Goal: Information Seeking & Learning: Compare options

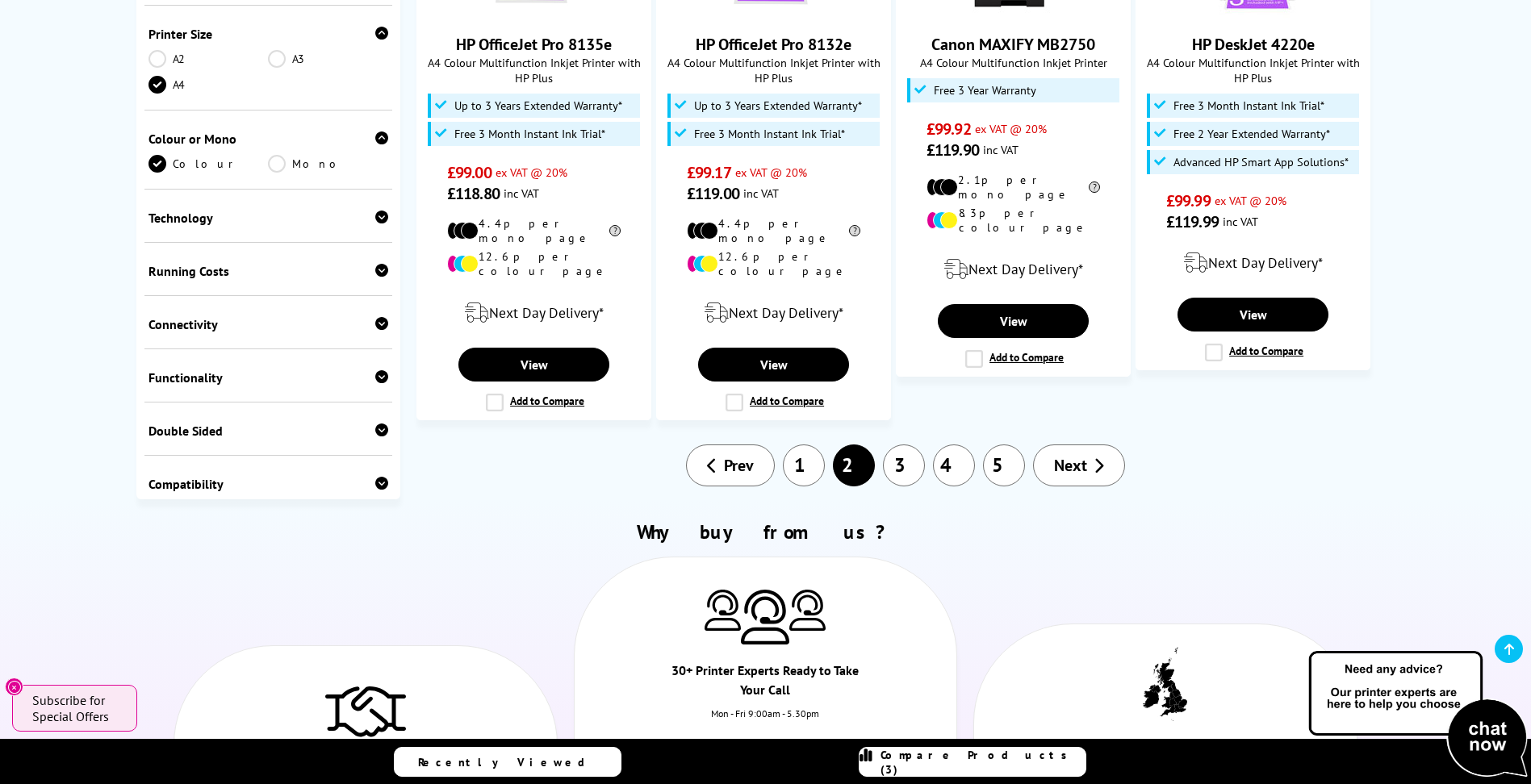
scroll to position [1855, 0]
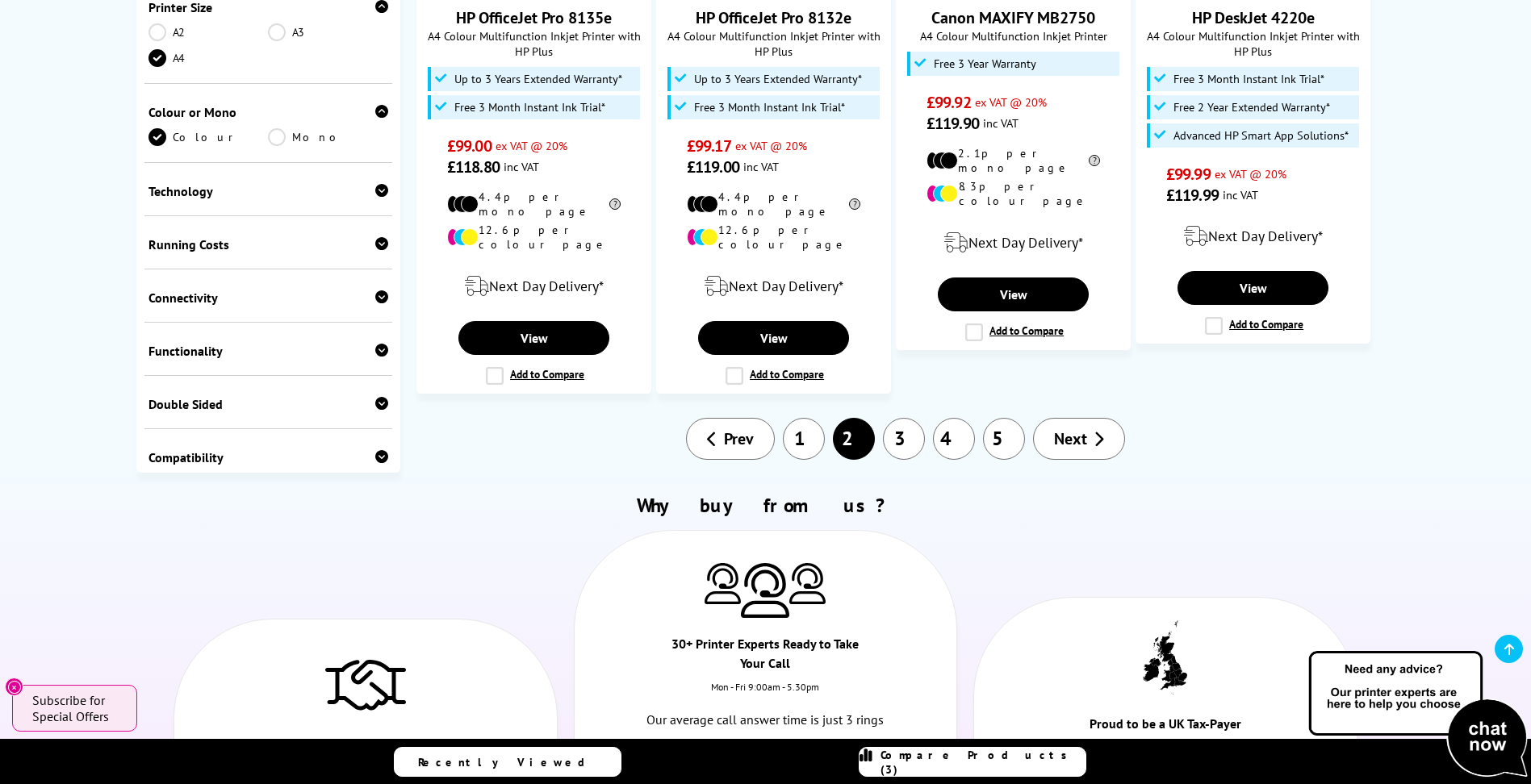
click at [909, 418] on link "3" at bounding box center [904, 439] width 42 height 42
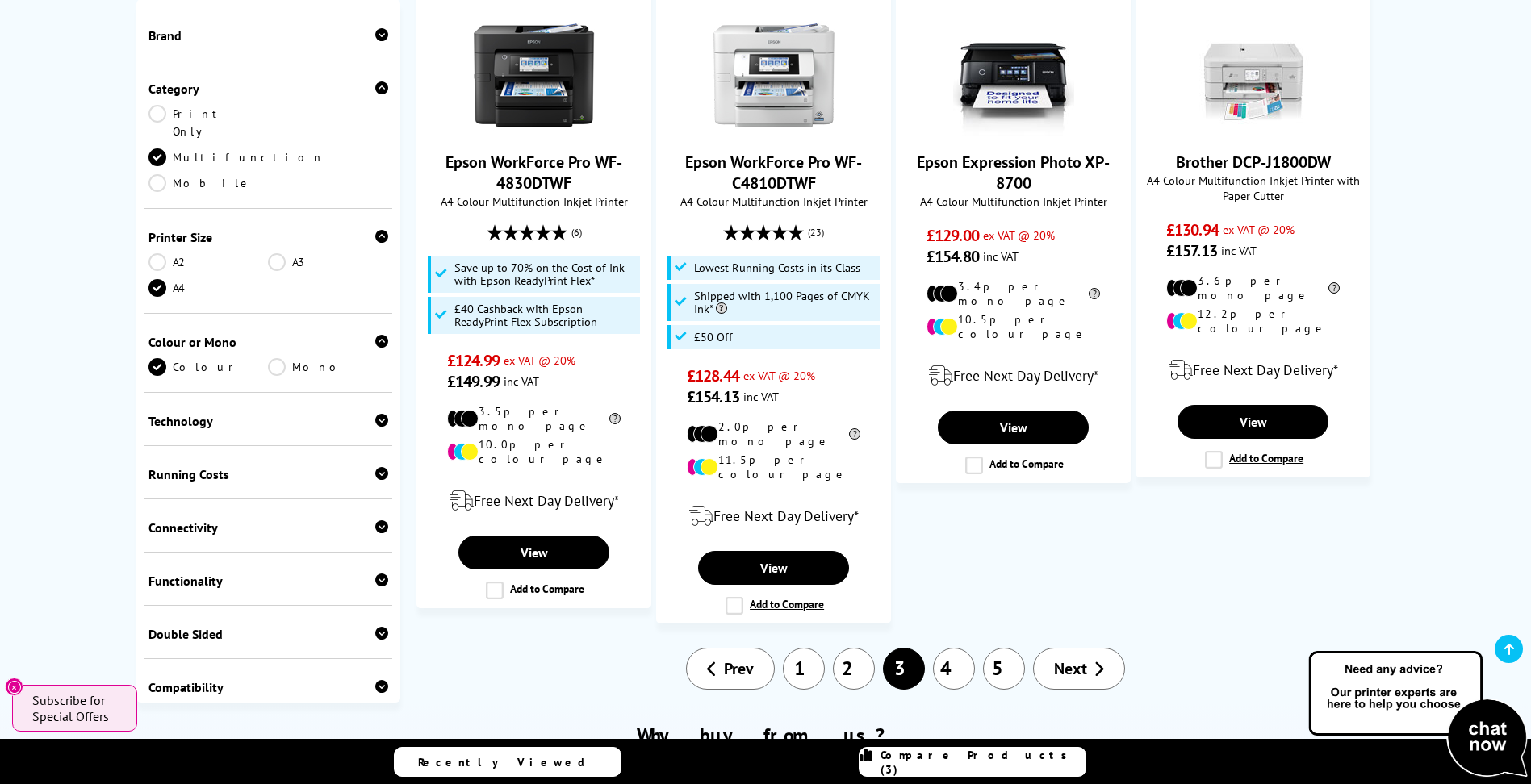
scroll to position [1614, 0]
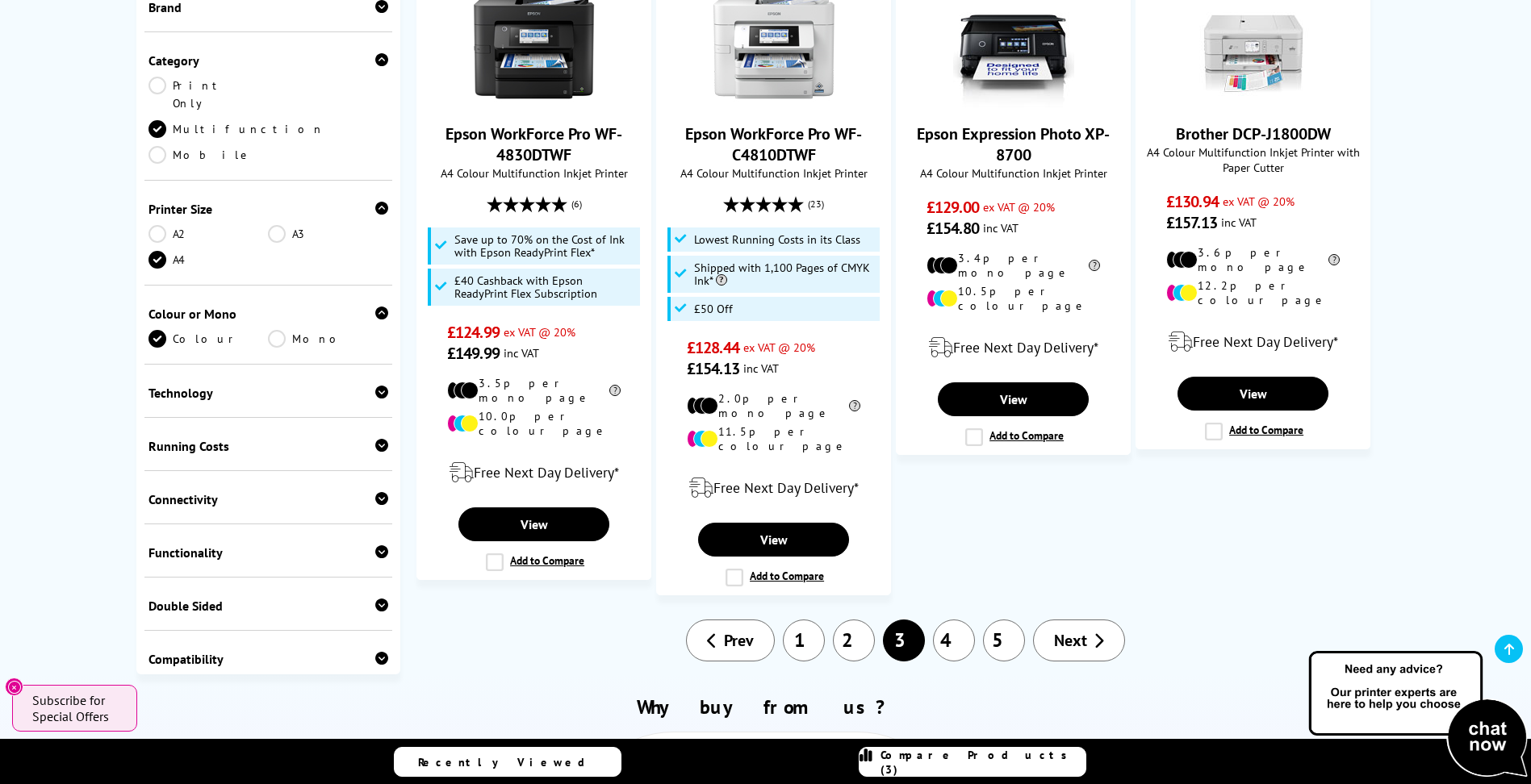
click at [949, 620] on link "4" at bounding box center [954, 640] width 42 height 42
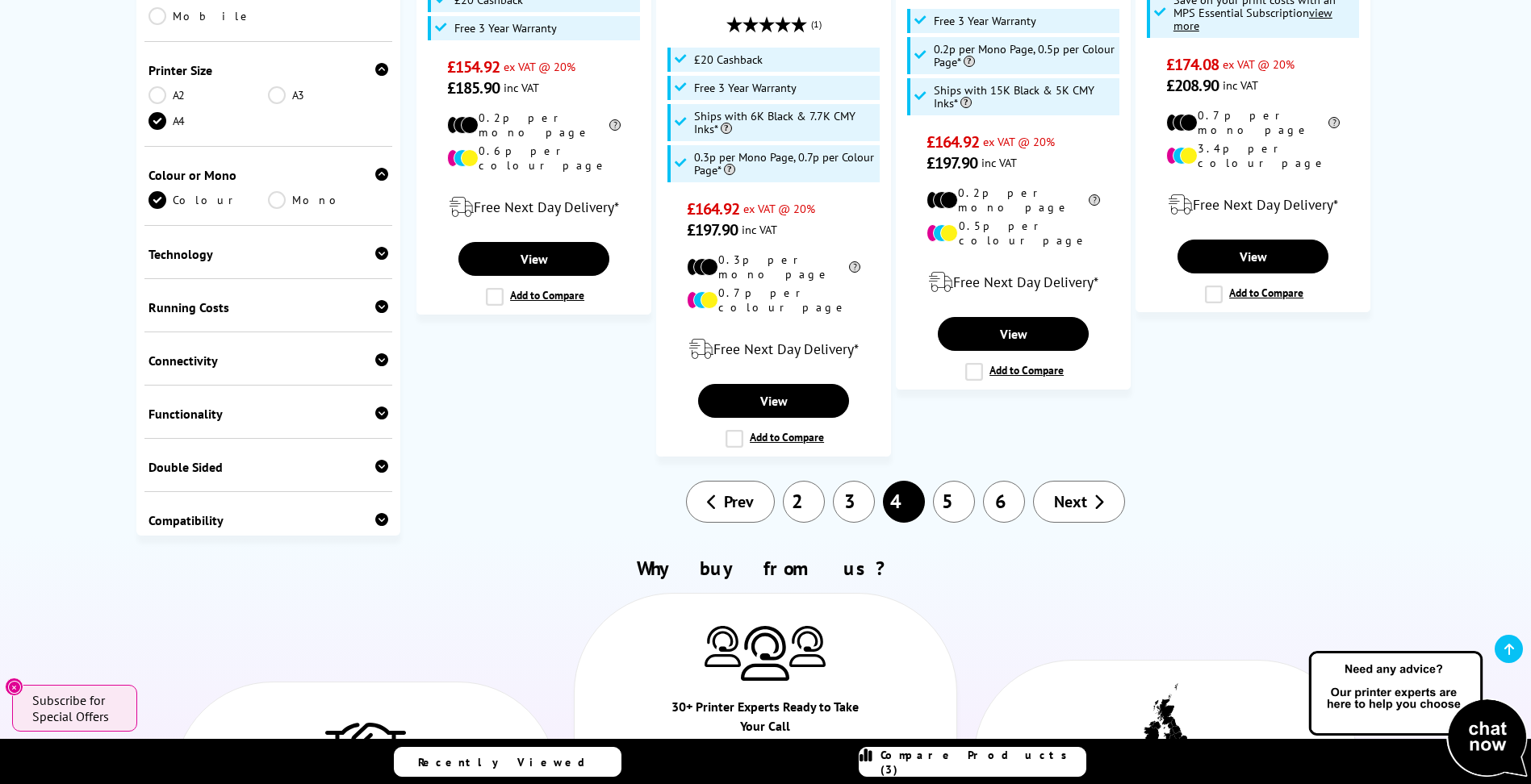
scroll to position [2016, 0]
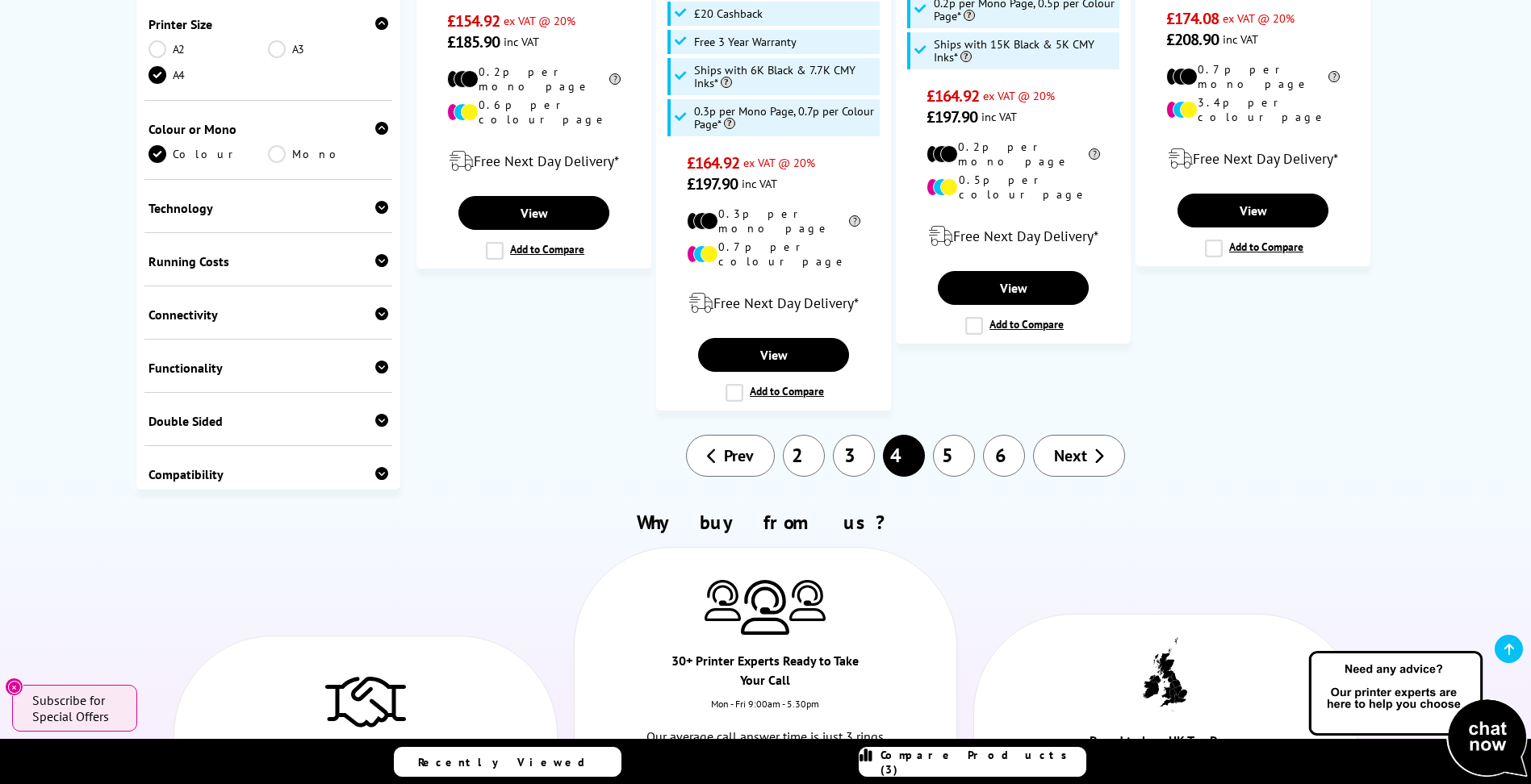
click at [956, 435] on link "5" at bounding box center [954, 455] width 42 height 42
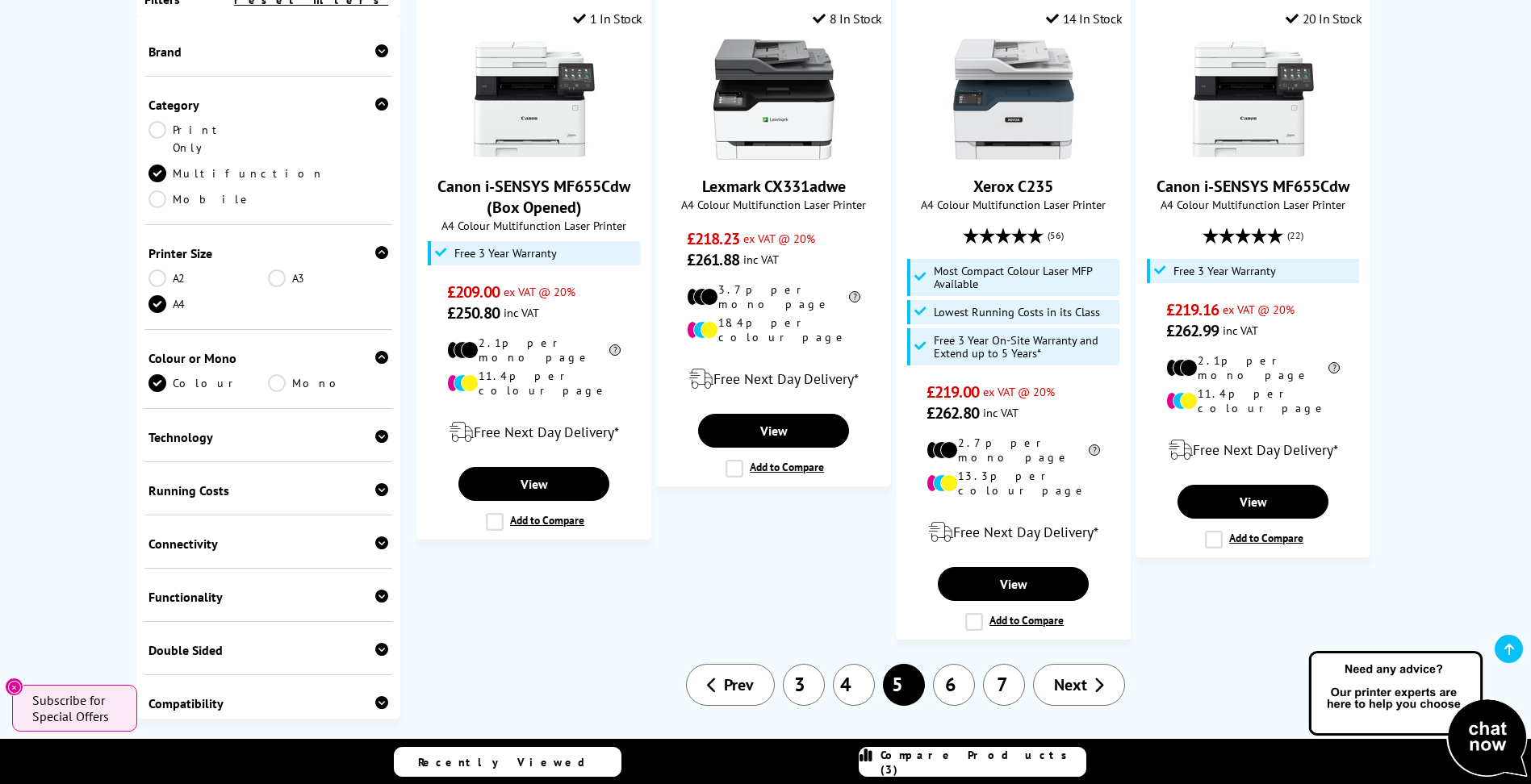
scroll to position [1855, 0]
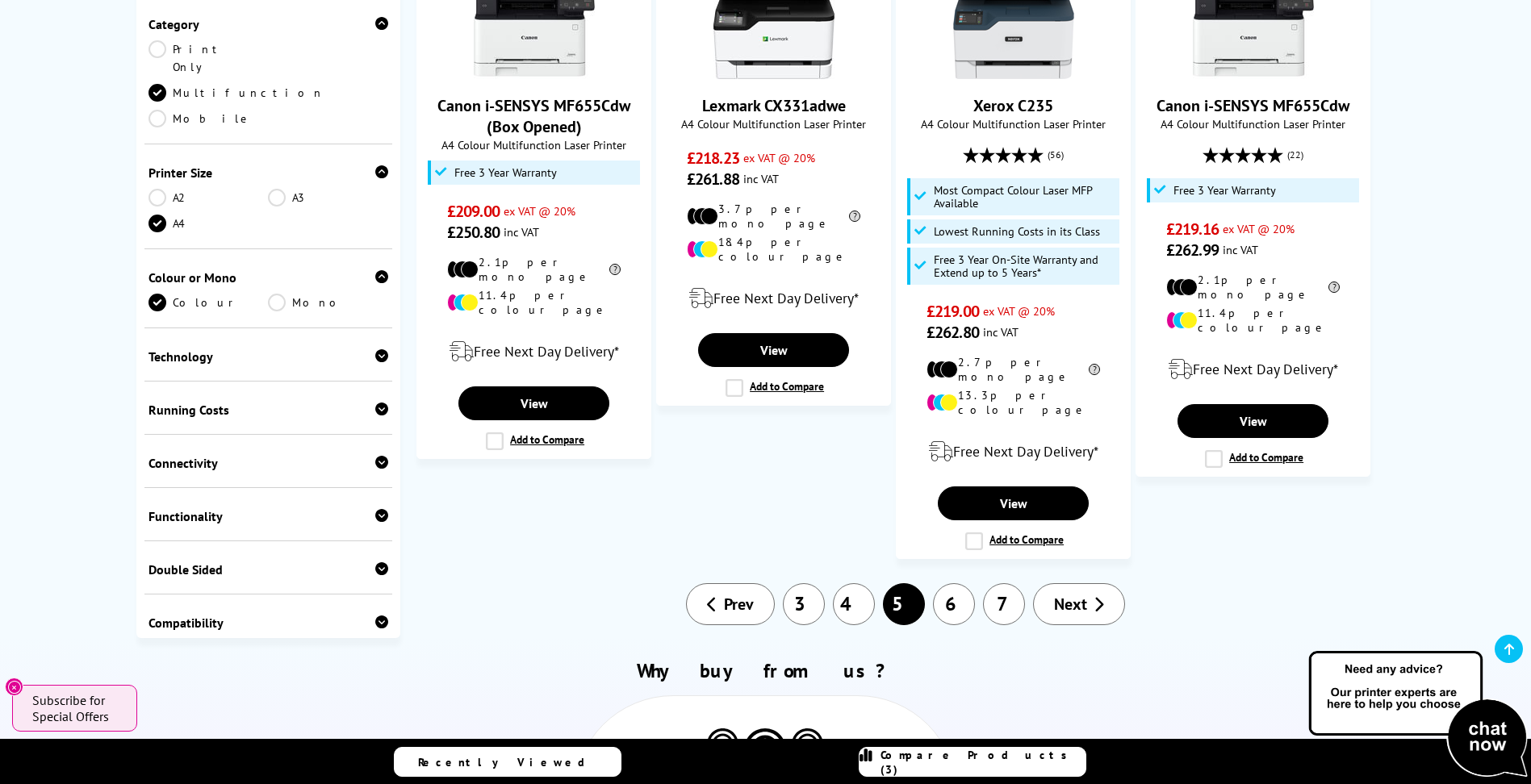
click at [957, 583] on link "6" at bounding box center [954, 604] width 42 height 42
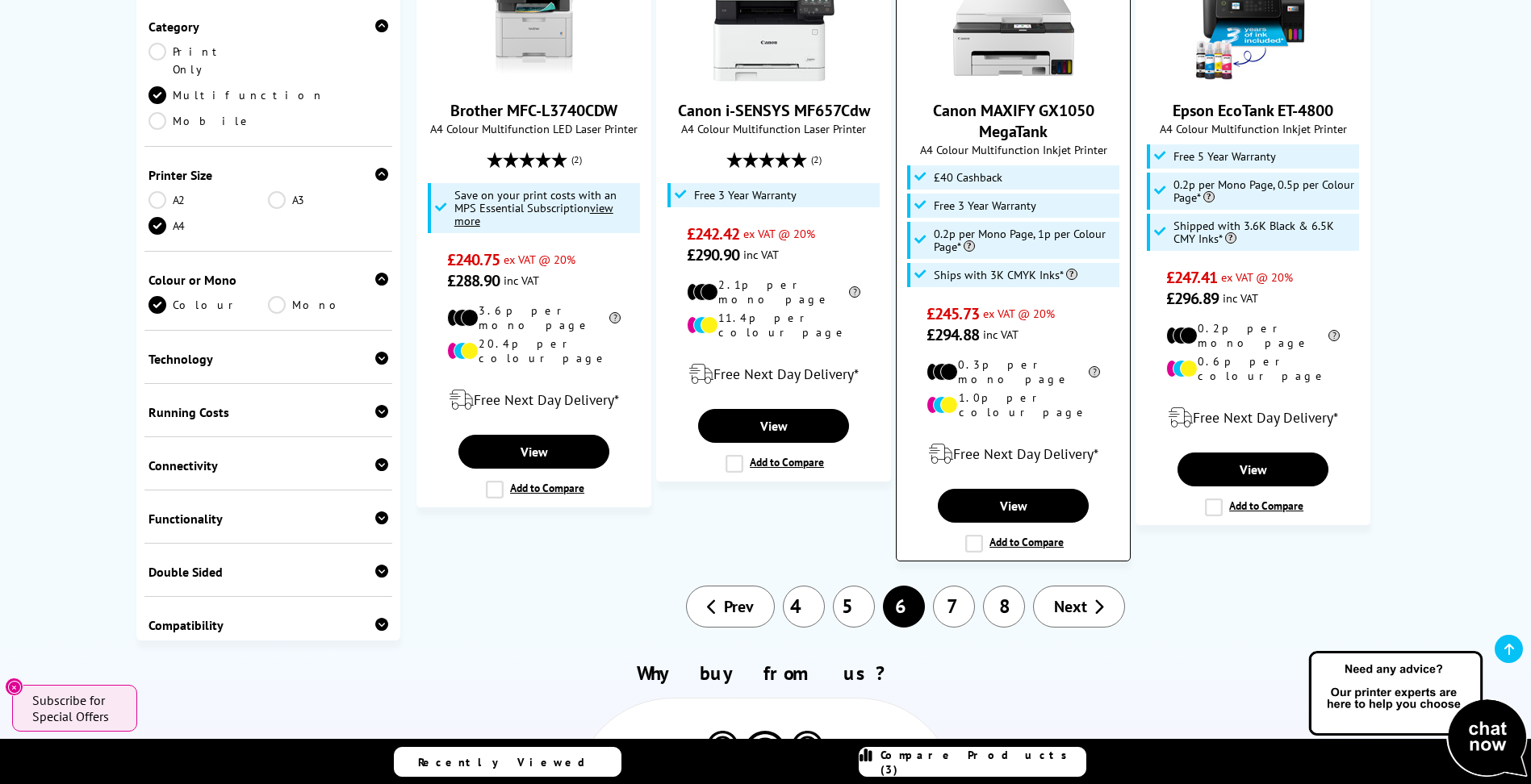
scroll to position [1775, 0]
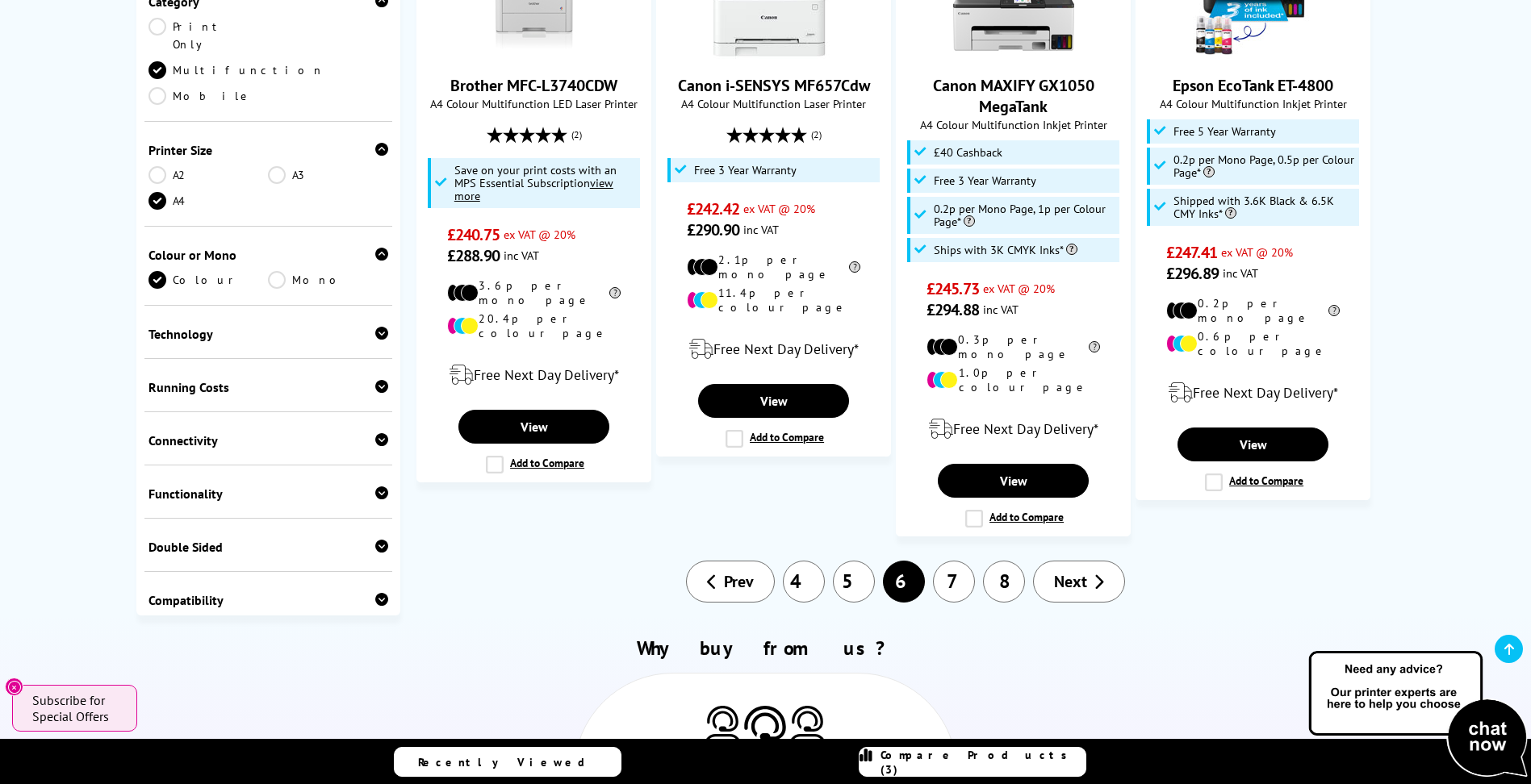
click at [962, 560] on link "7" at bounding box center [954, 581] width 42 height 42
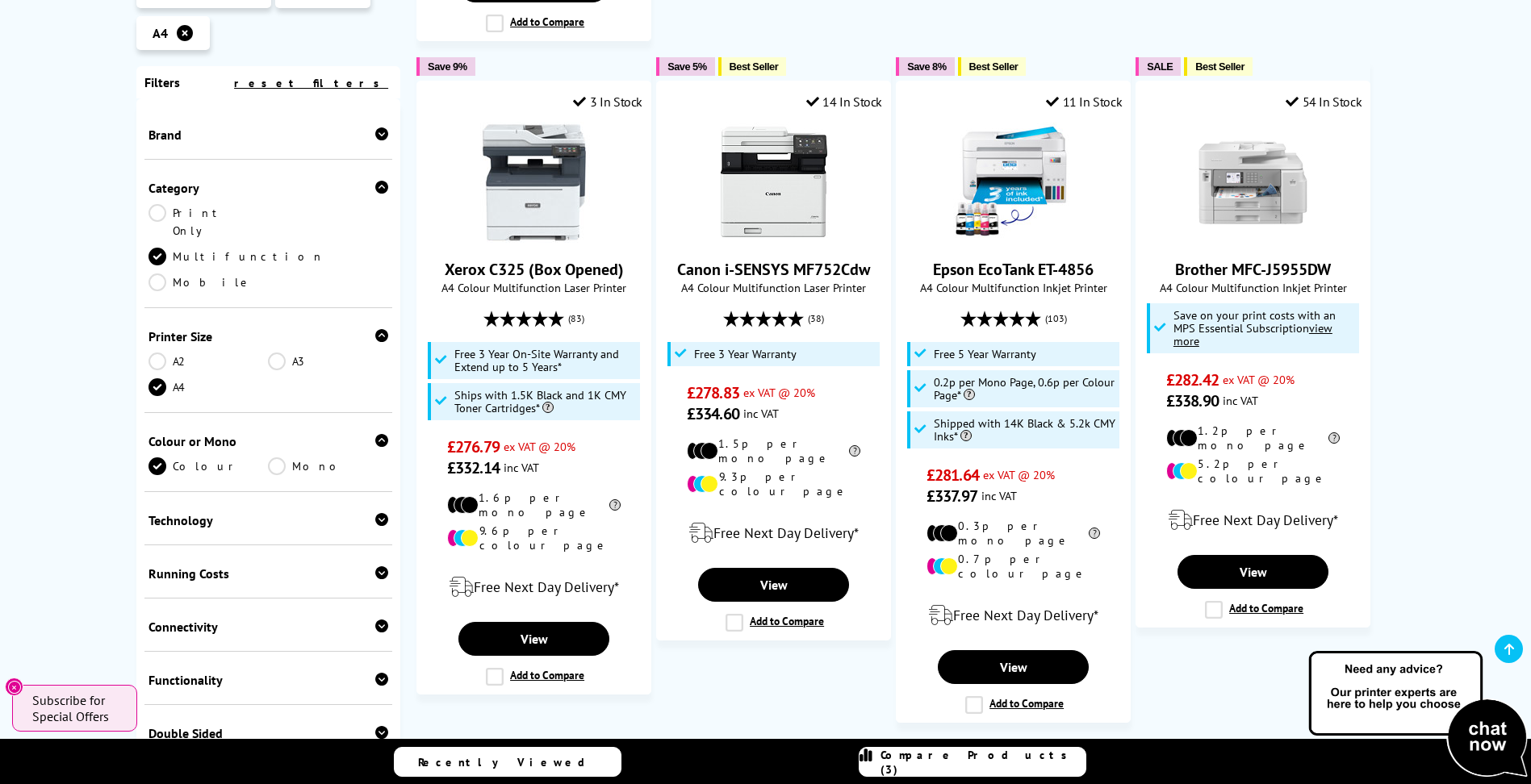
scroll to position [1694, 0]
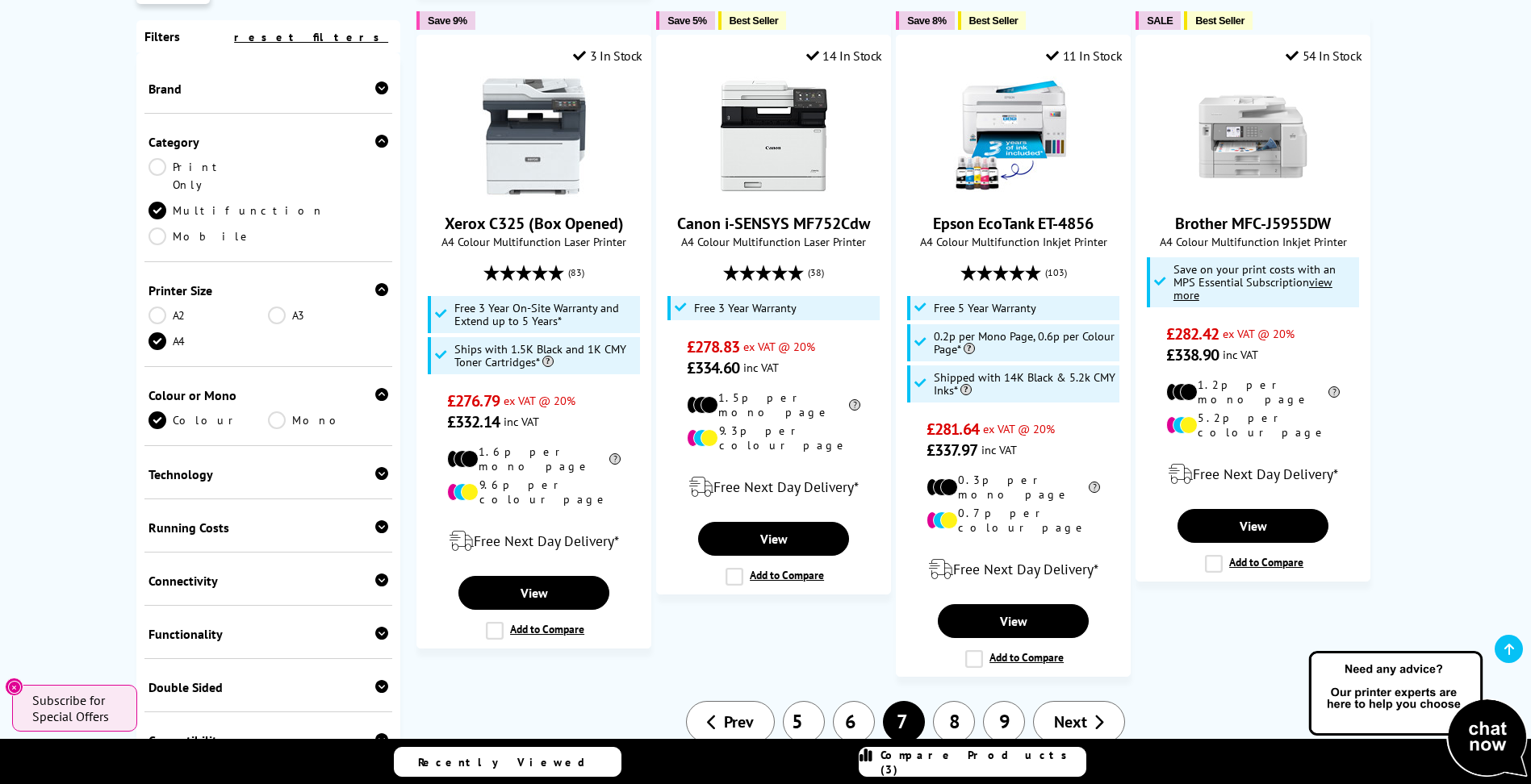
click at [954, 701] on link "8" at bounding box center [954, 722] width 42 height 42
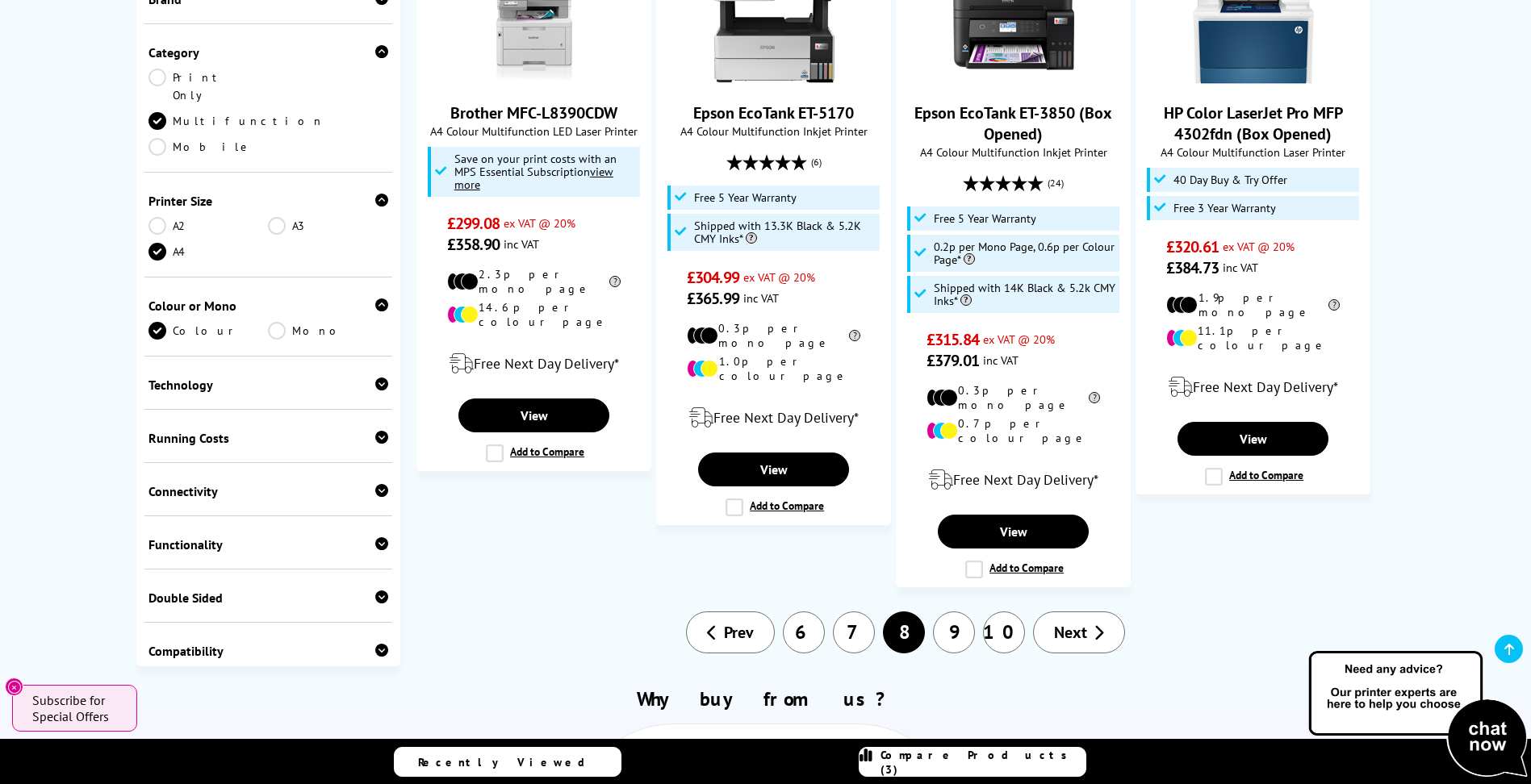
scroll to position [1855, 0]
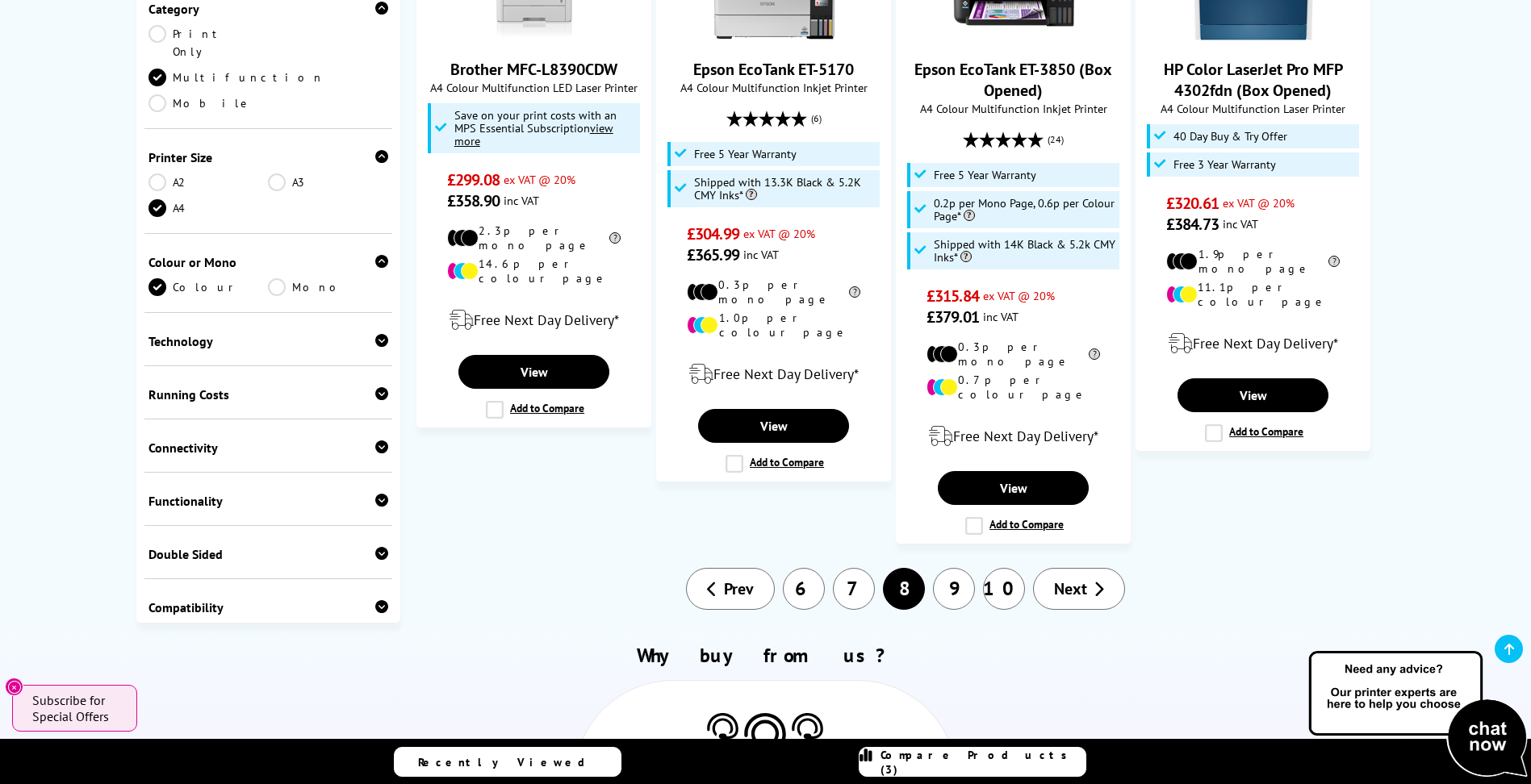
click at [953, 568] on link "9" at bounding box center [954, 589] width 42 height 42
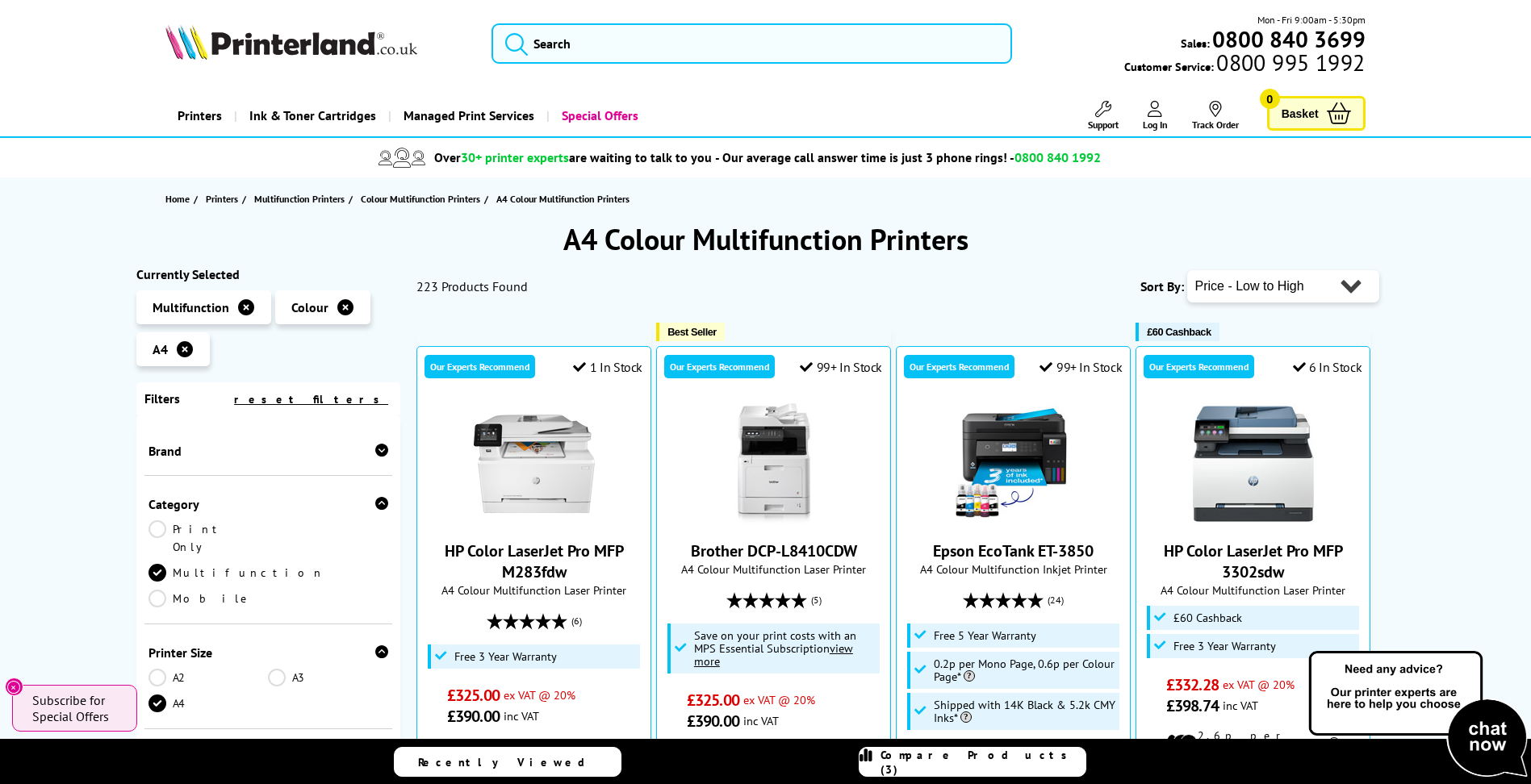
click at [172, 455] on div "Brand" at bounding box center [268, 450] width 241 height 16
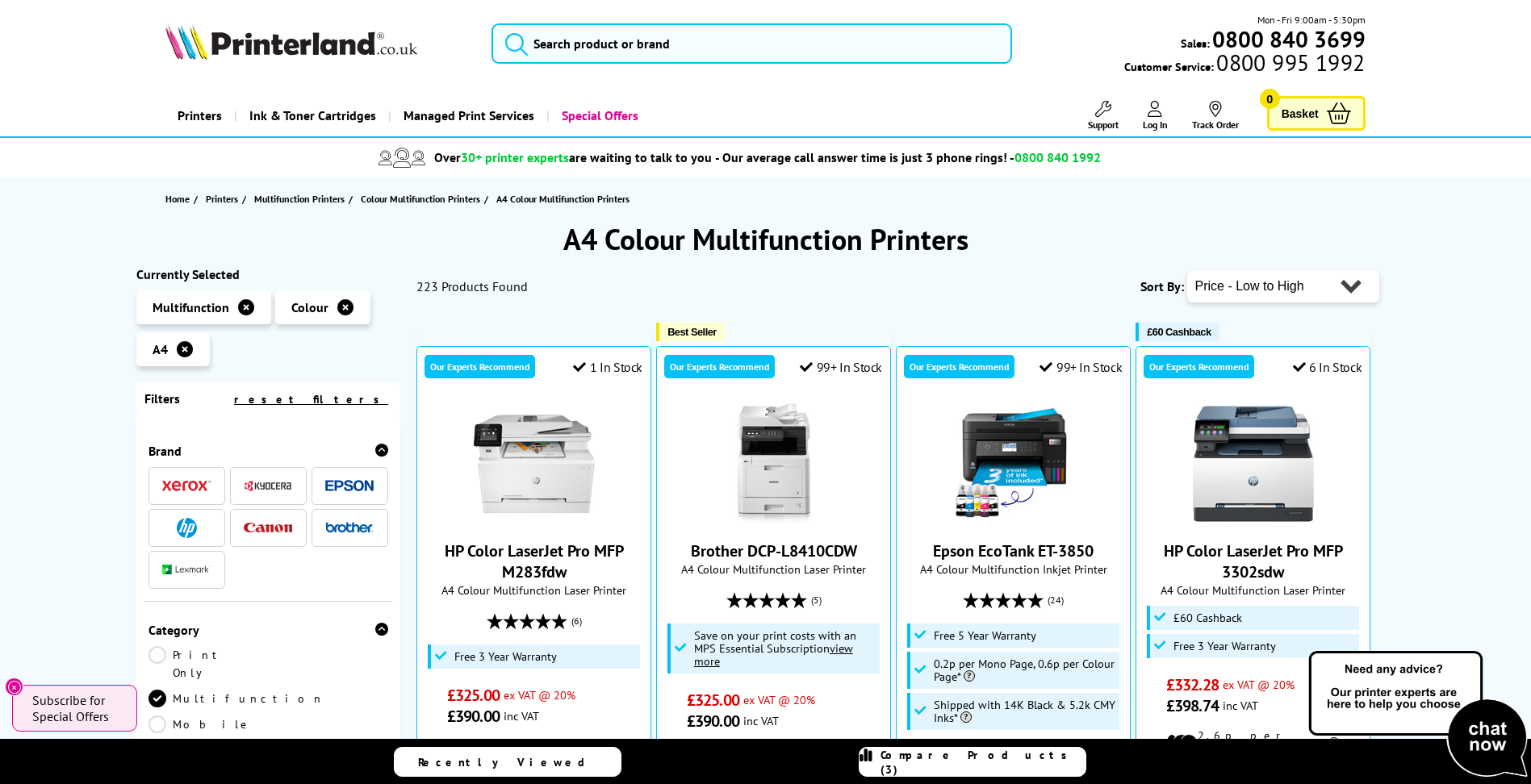
click at [177, 491] on span at bounding box center [186, 486] width 49 height 20
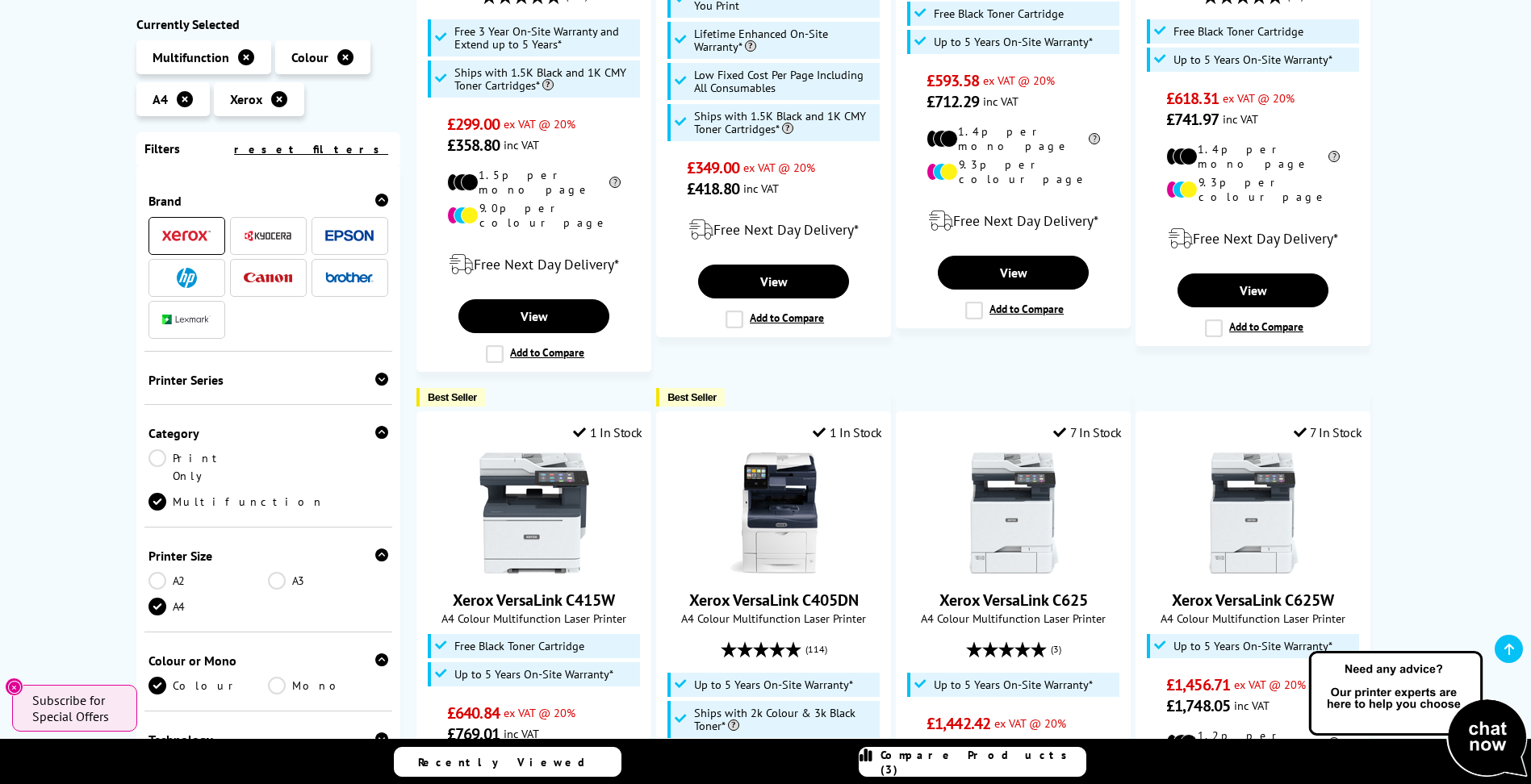
scroll to position [1291, 0]
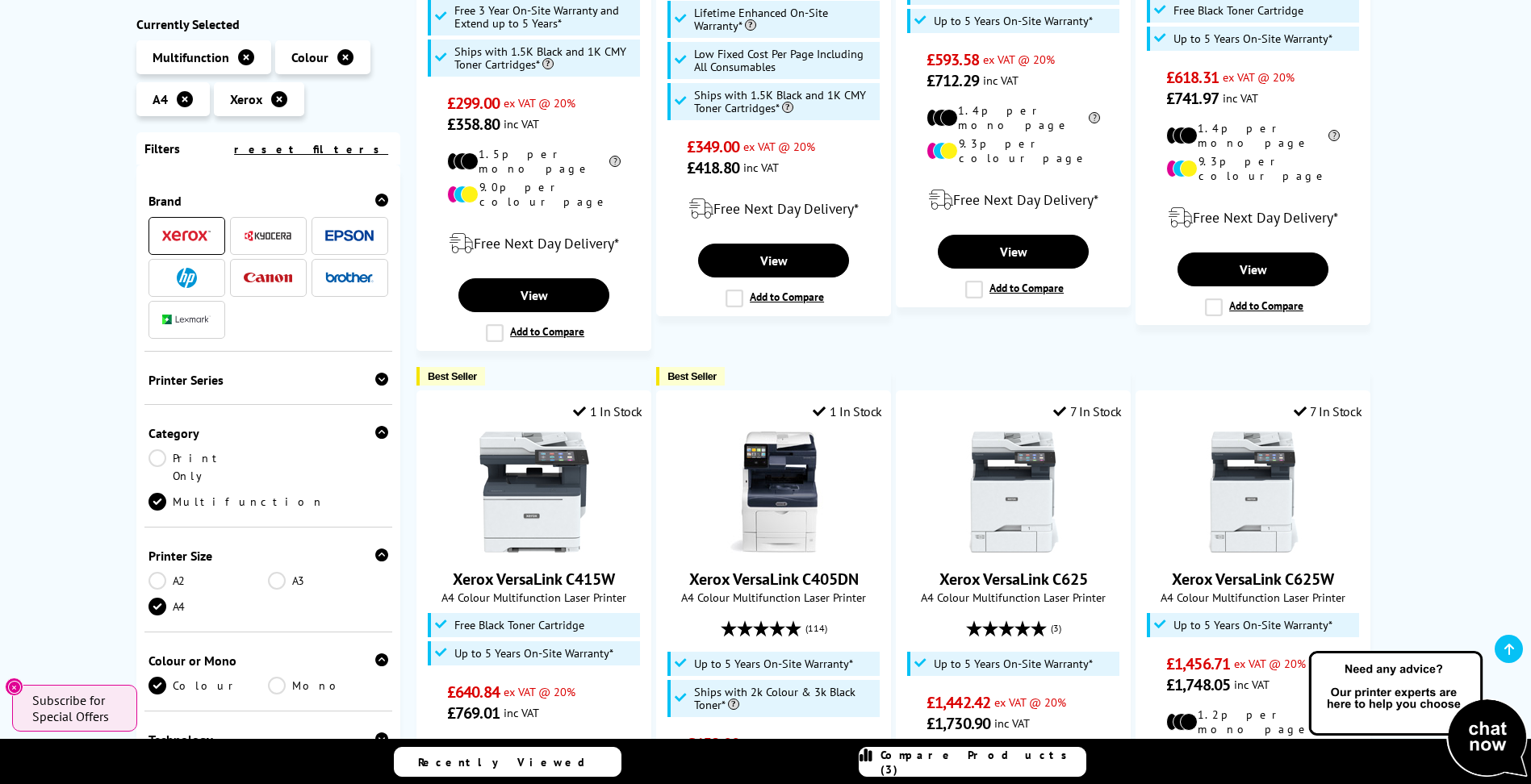
click at [243, 52] on icon at bounding box center [246, 57] width 16 height 16
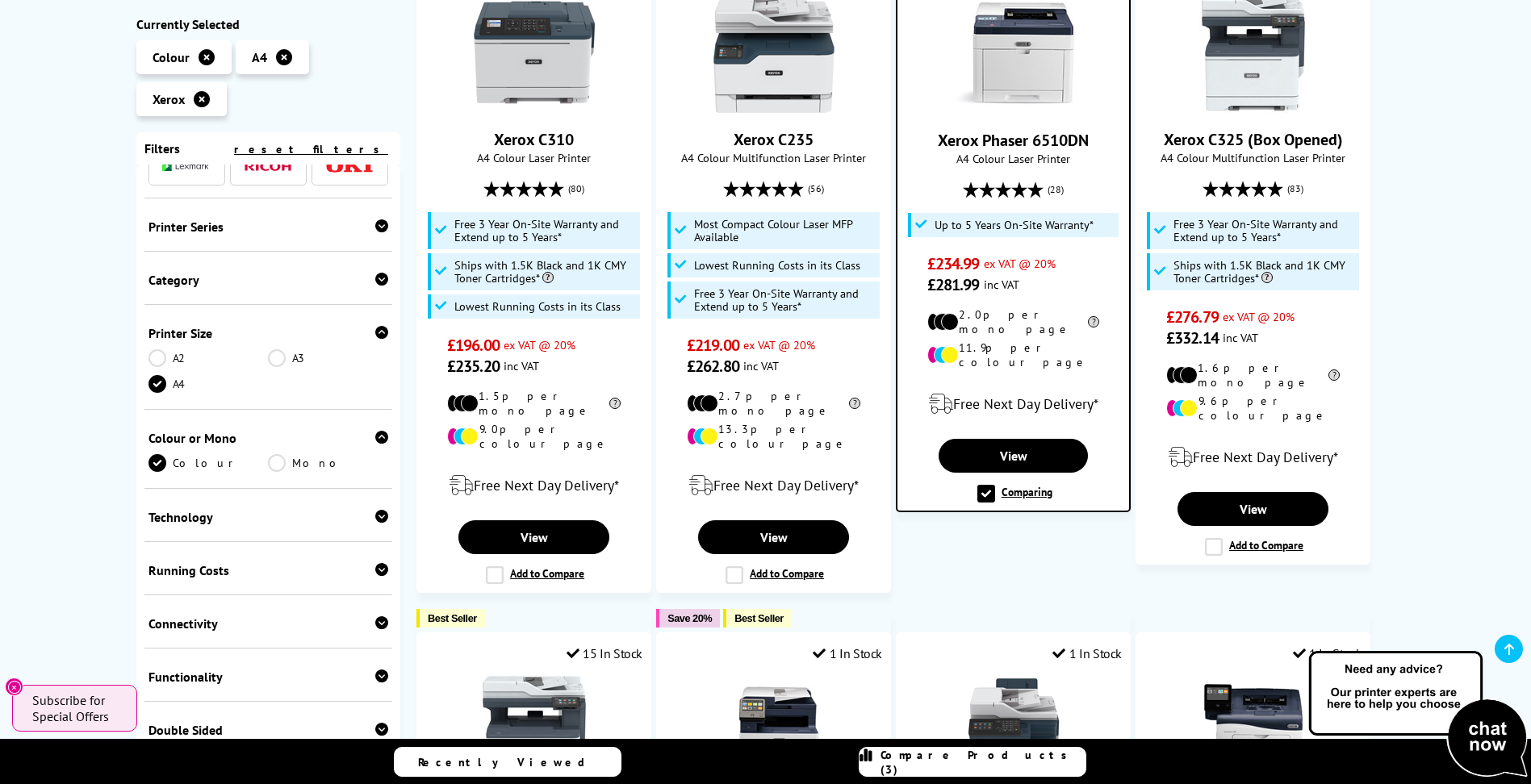
scroll to position [161, 0]
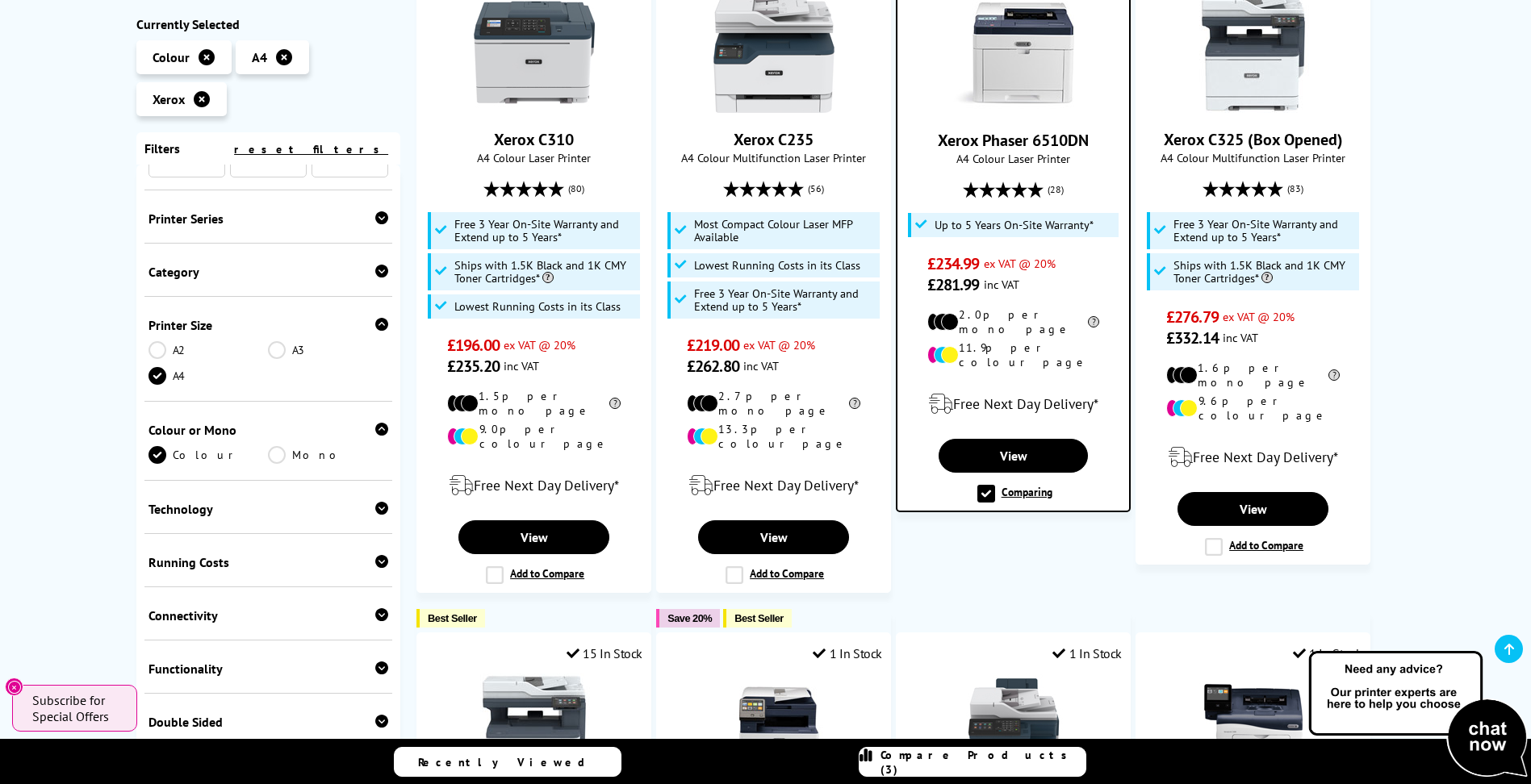
click at [187, 514] on div "Technology" at bounding box center [268, 509] width 241 height 16
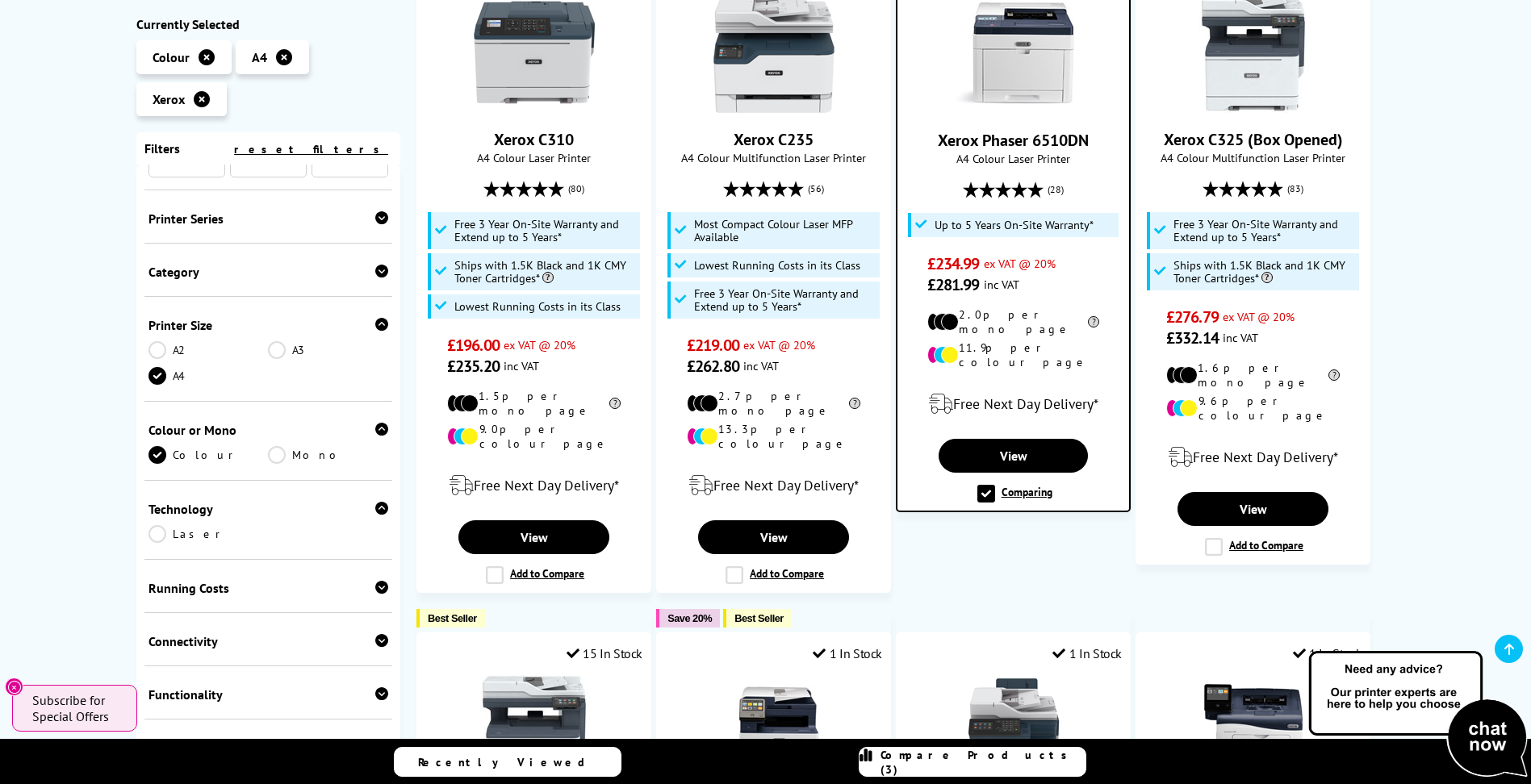
click at [171, 532] on link "Laser" at bounding box center [208, 535] width 120 height 18
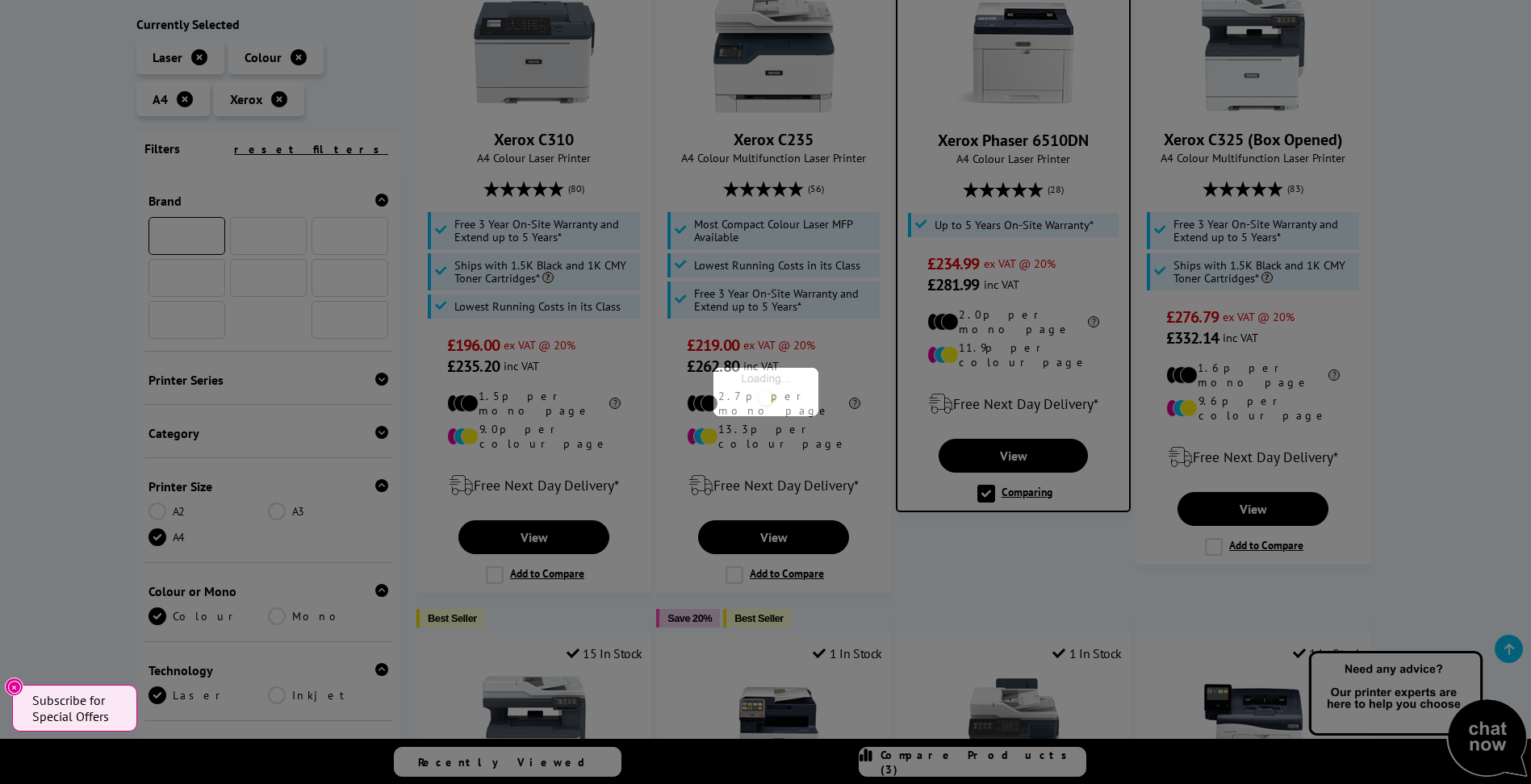
scroll to position [287, 0]
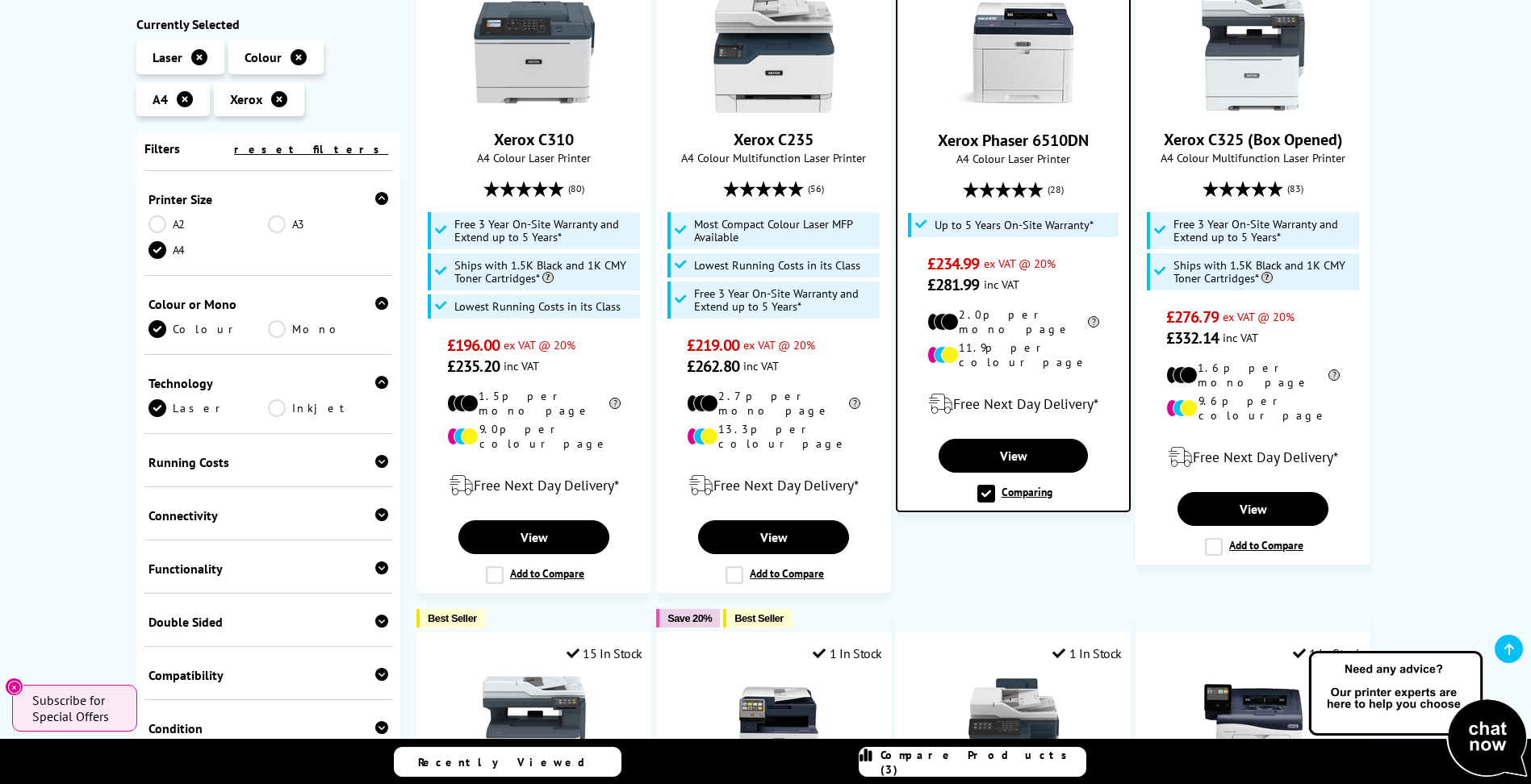
click at [277, 100] on icon at bounding box center [279, 99] width 16 height 16
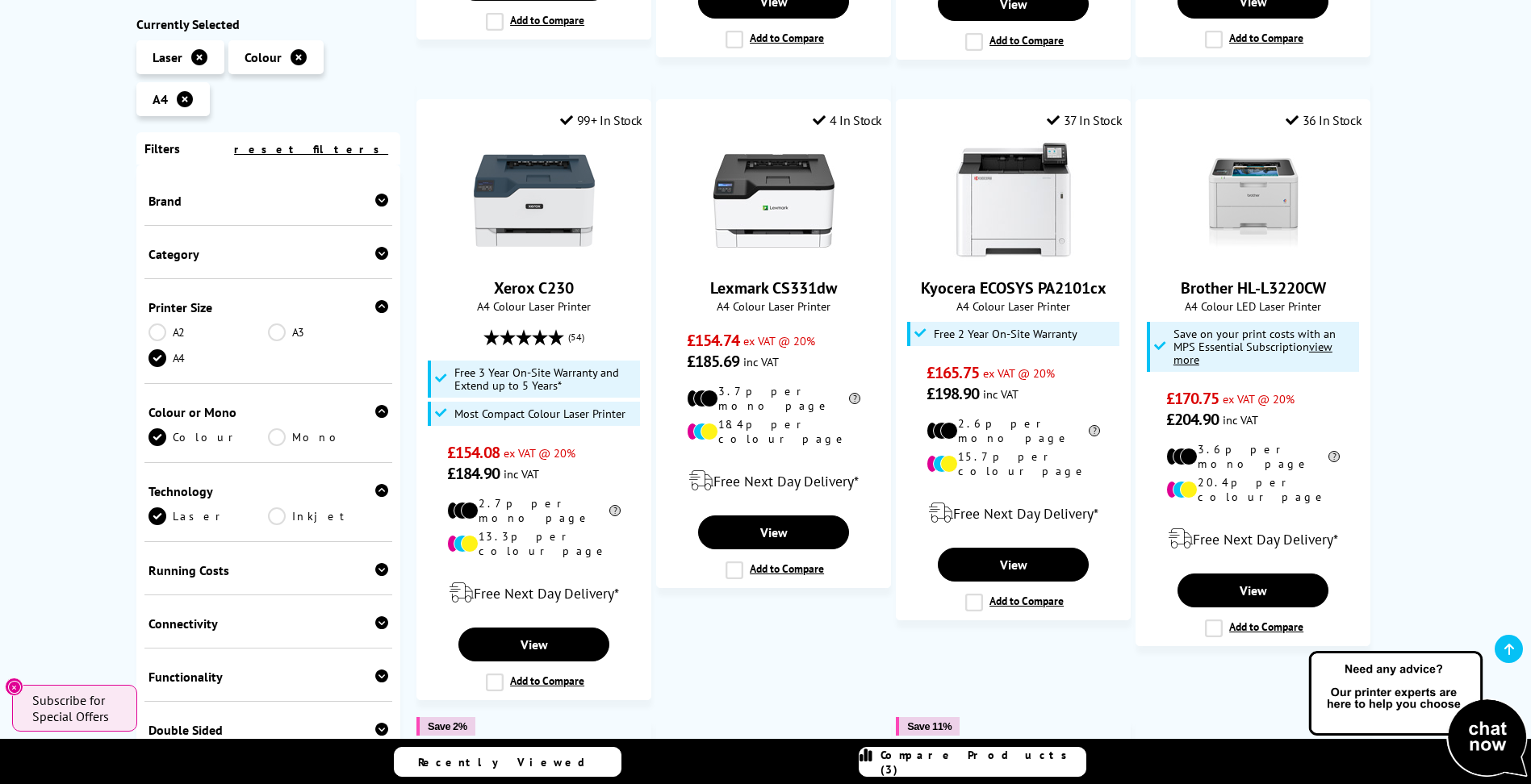
scroll to position [887, 0]
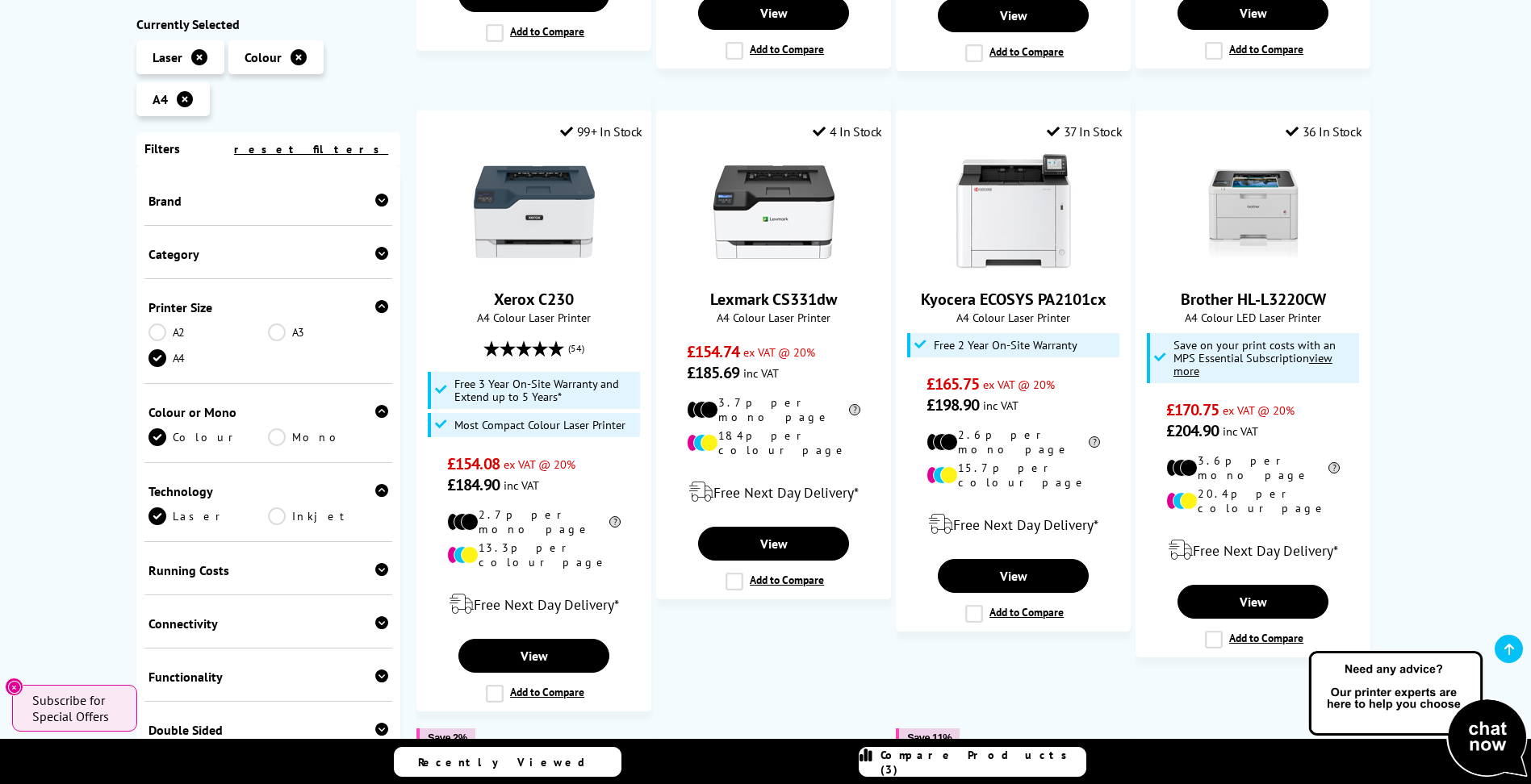
click at [171, 256] on div "Category" at bounding box center [268, 254] width 241 height 16
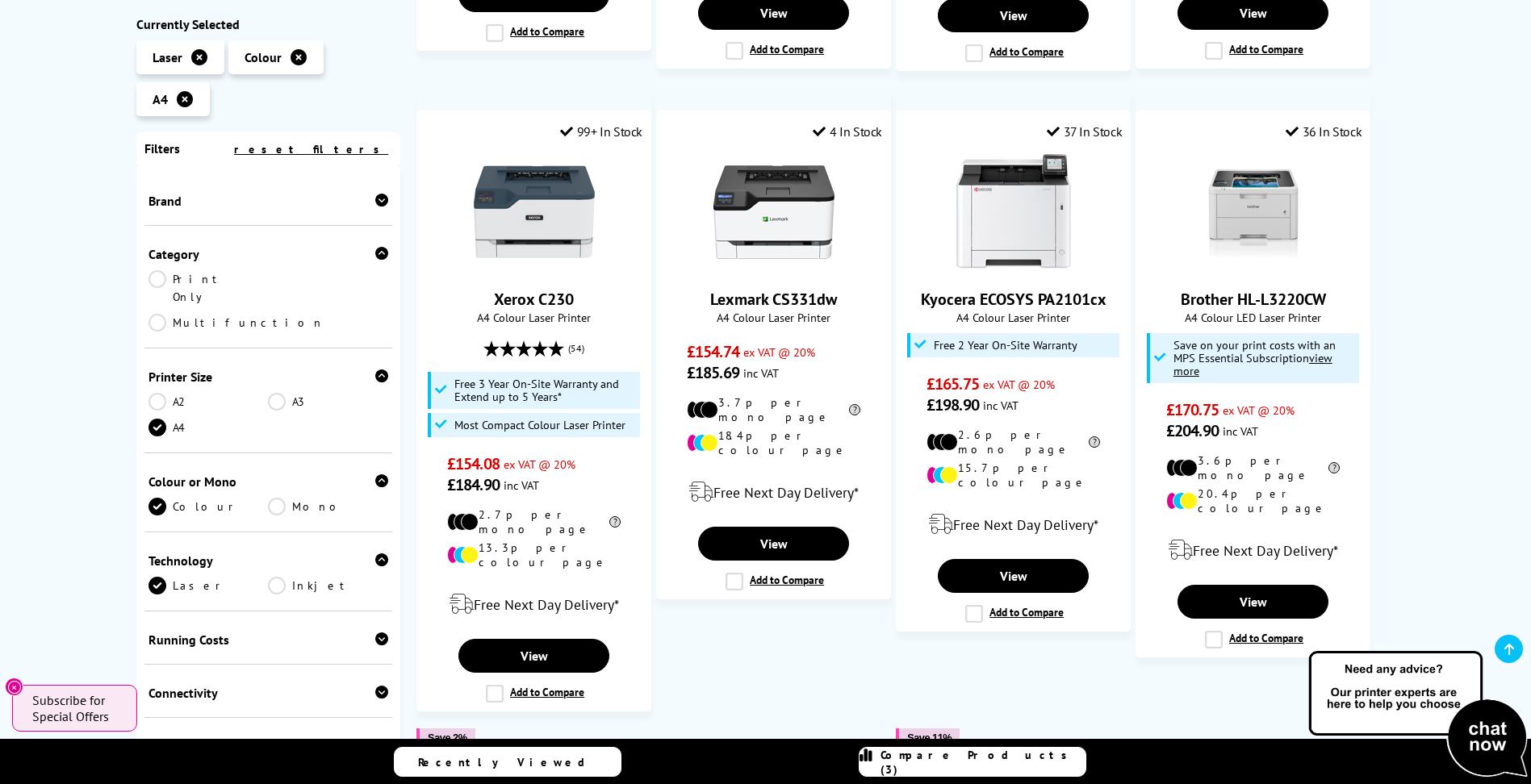
click at [272, 314] on link "Multifunction" at bounding box center [237, 323] width 176 height 18
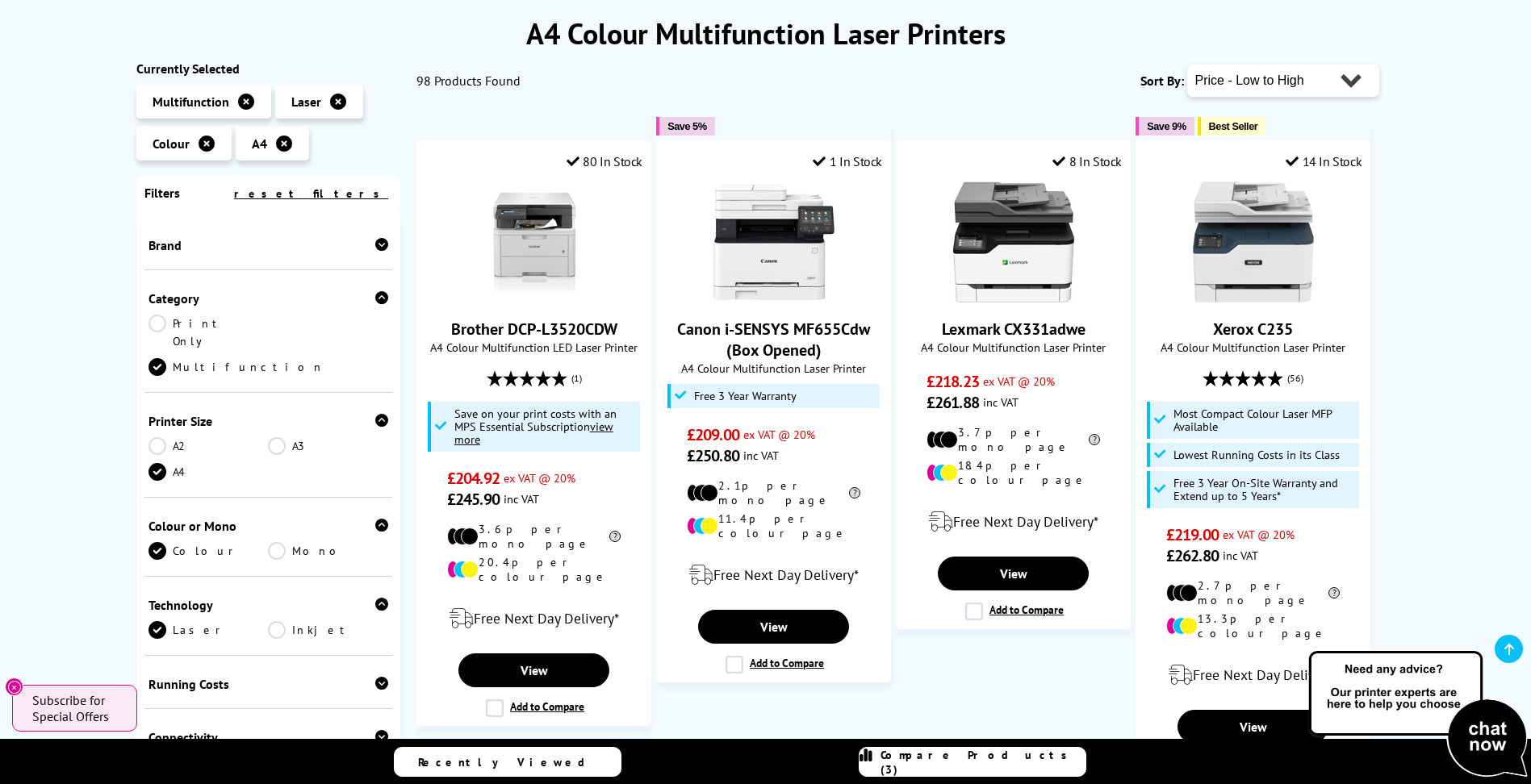
scroll to position [161, 0]
